Goal: Transaction & Acquisition: Purchase product/service

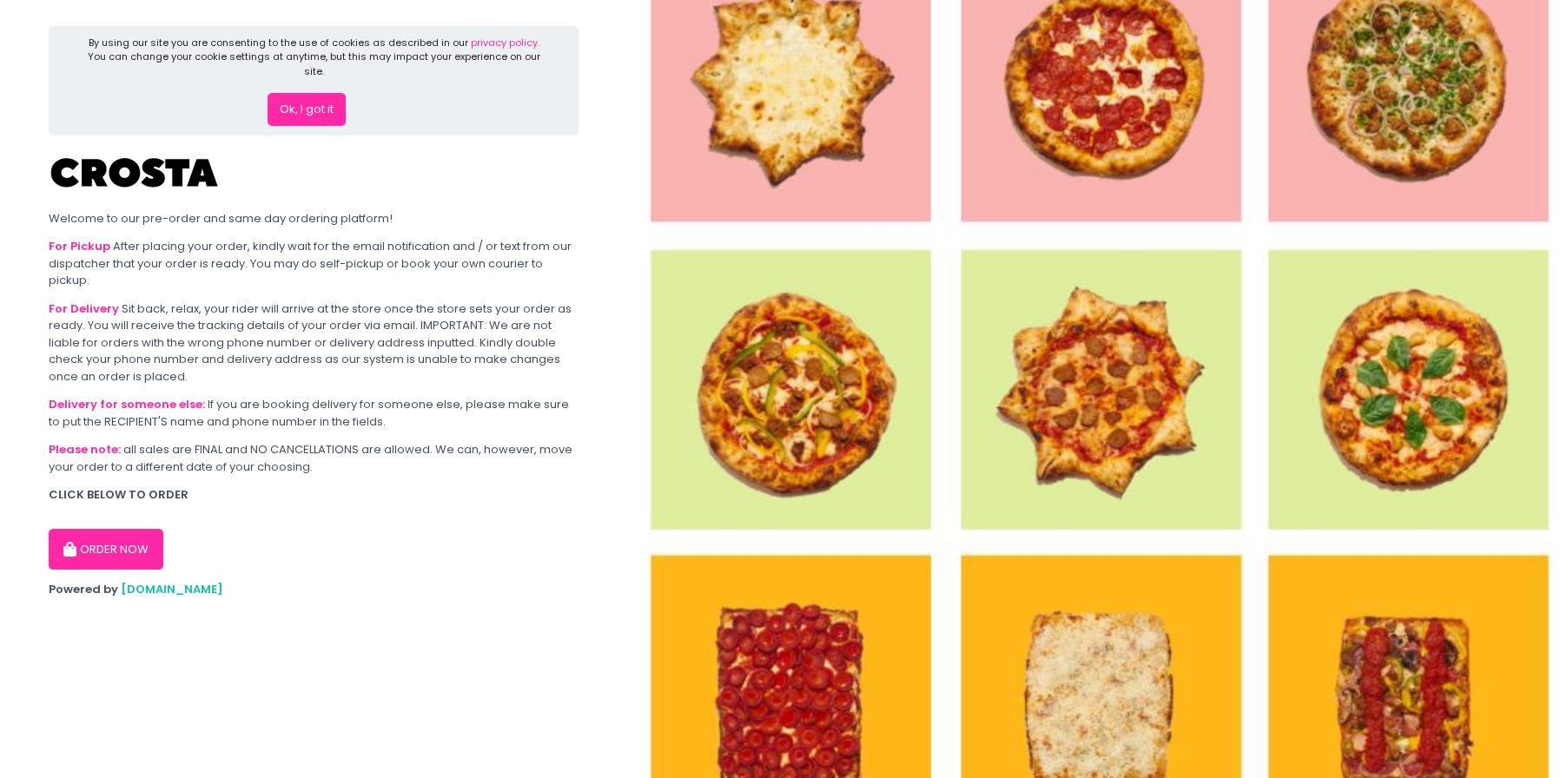
drag, startPoint x: 301, startPoint y: 99, endPoint x: 301, endPoint y: 127, distance: 28.0
click at [301, 99] on button "Ok, I got it" at bounding box center [307, 109] width 78 height 33
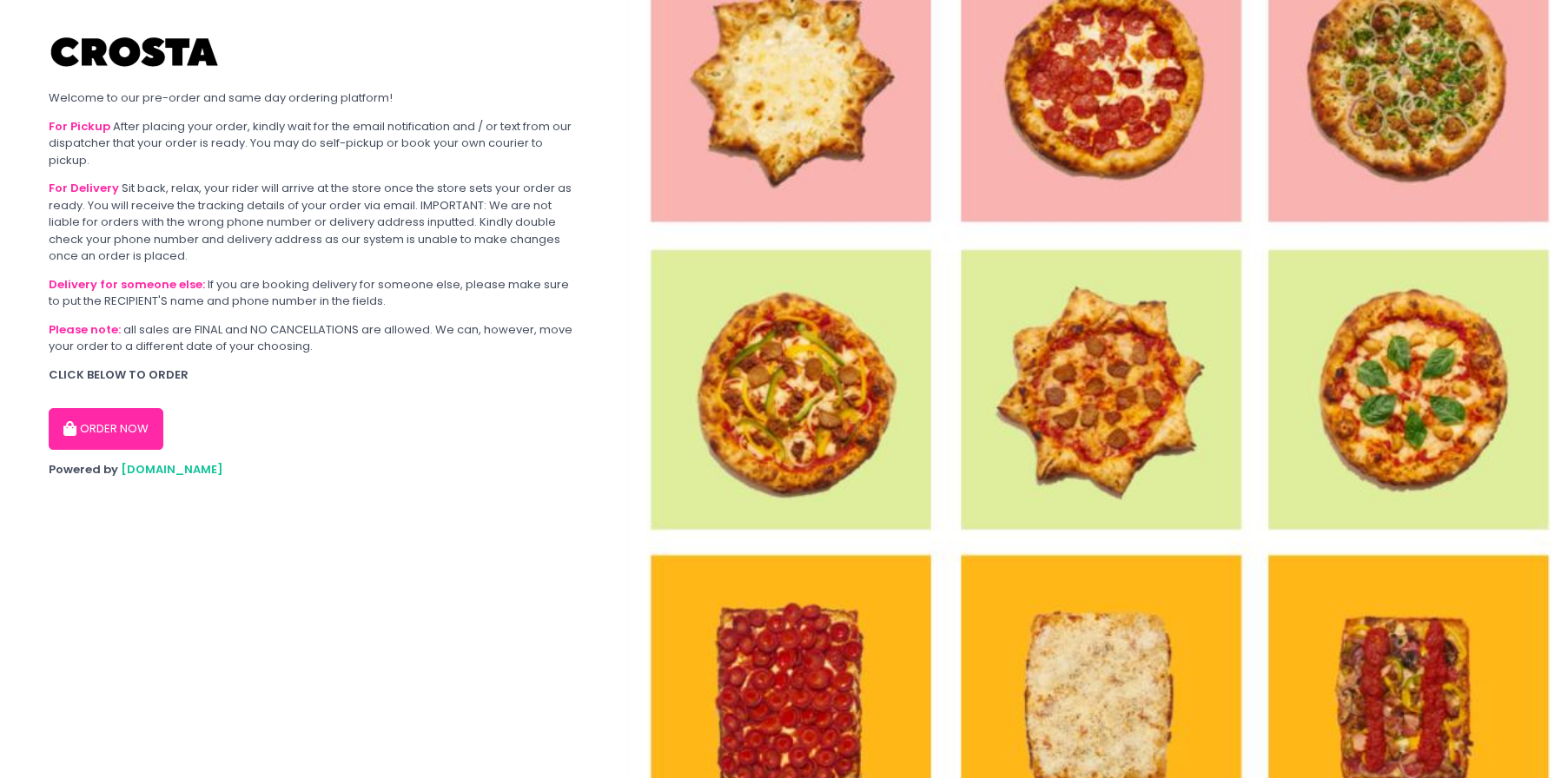
click at [120, 431] on button "ORDER NOW" at bounding box center [106, 428] width 115 height 42
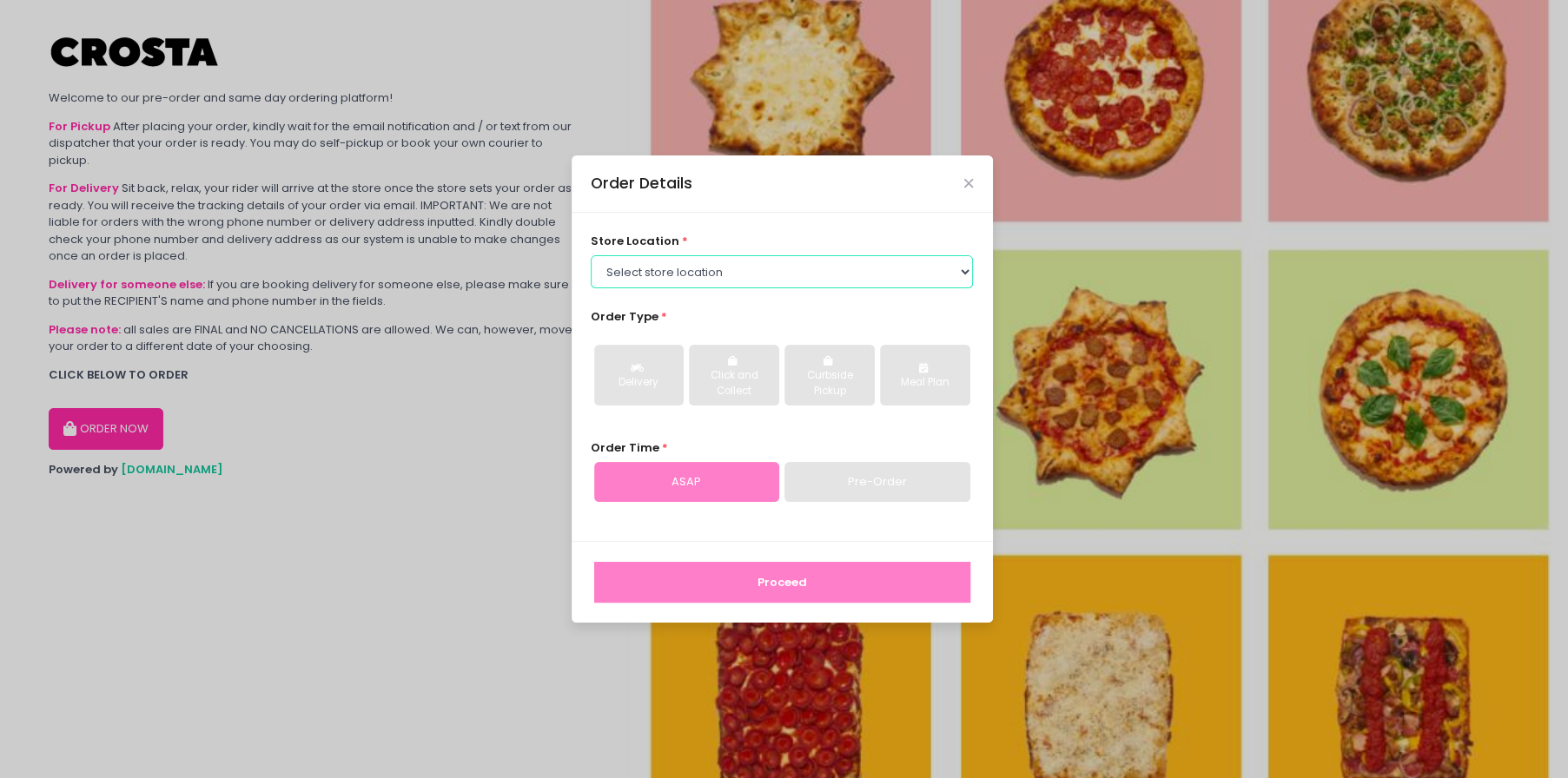
click at [730, 278] on select "Select store location Crosta Pizza - Salcedo Crosta Pizza - San Juan" at bounding box center [782, 272] width 383 height 33
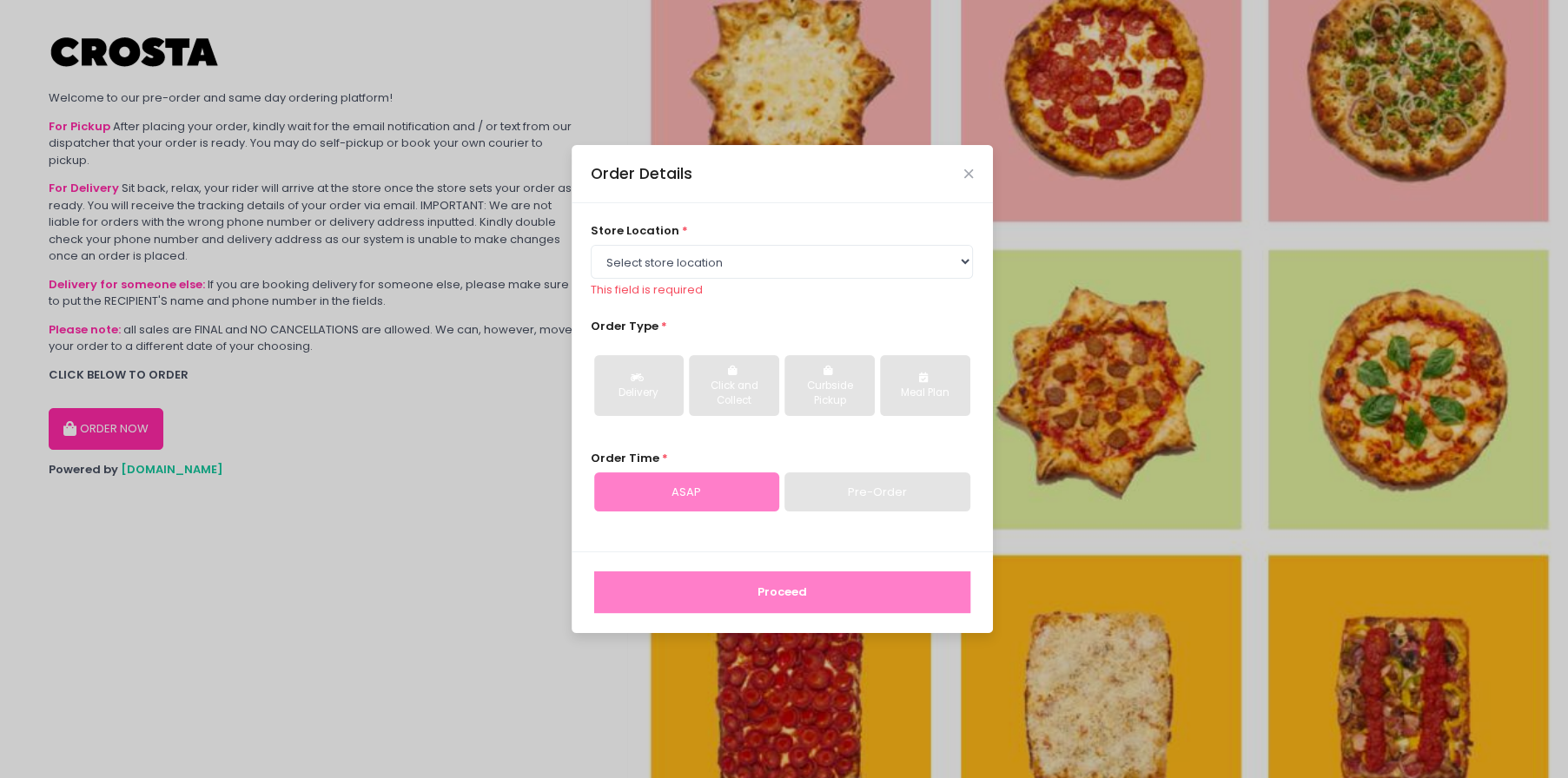
click at [742, 217] on div "store location * Select store location Crosta Pizza - Salcedo Crosta Pizza - Sa…" at bounding box center [782, 378] width 421 height 349
click at [975, 172] on div "Order Details" at bounding box center [782, 173] width 421 height 57
